Goal: Check status: Check status

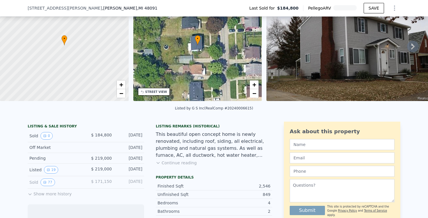
scroll to position [44, 0]
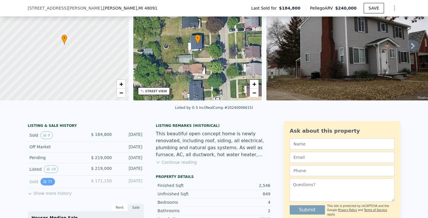
click at [46, 184] on button "77" at bounding box center [47, 182] width 14 height 8
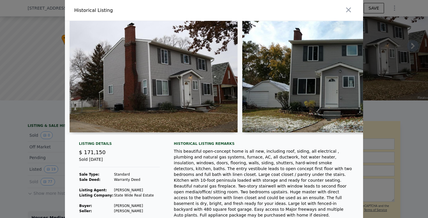
click at [52, 168] on div at bounding box center [214, 109] width 428 height 218
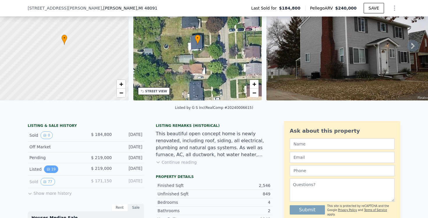
click at [50, 168] on button "19" at bounding box center [51, 170] width 14 height 8
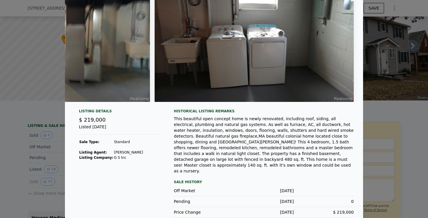
scroll to position [32, 0]
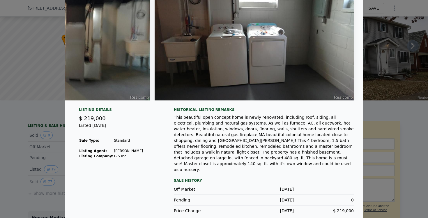
click at [33, 112] on div at bounding box center [214, 109] width 428 height 218
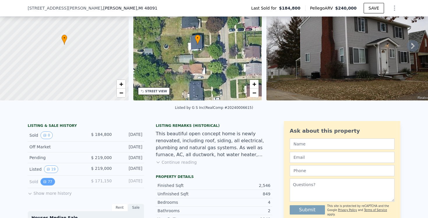
click at [47, 183] on button "77" at bounding box center [47, 182] width 14 height 8
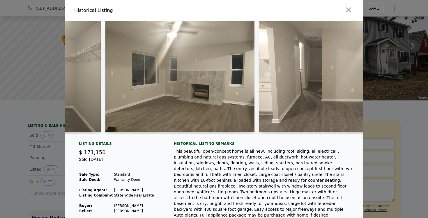
scroll to position [0, 6401]
